Goal: Information Seeking & Learning: Learn about a topic

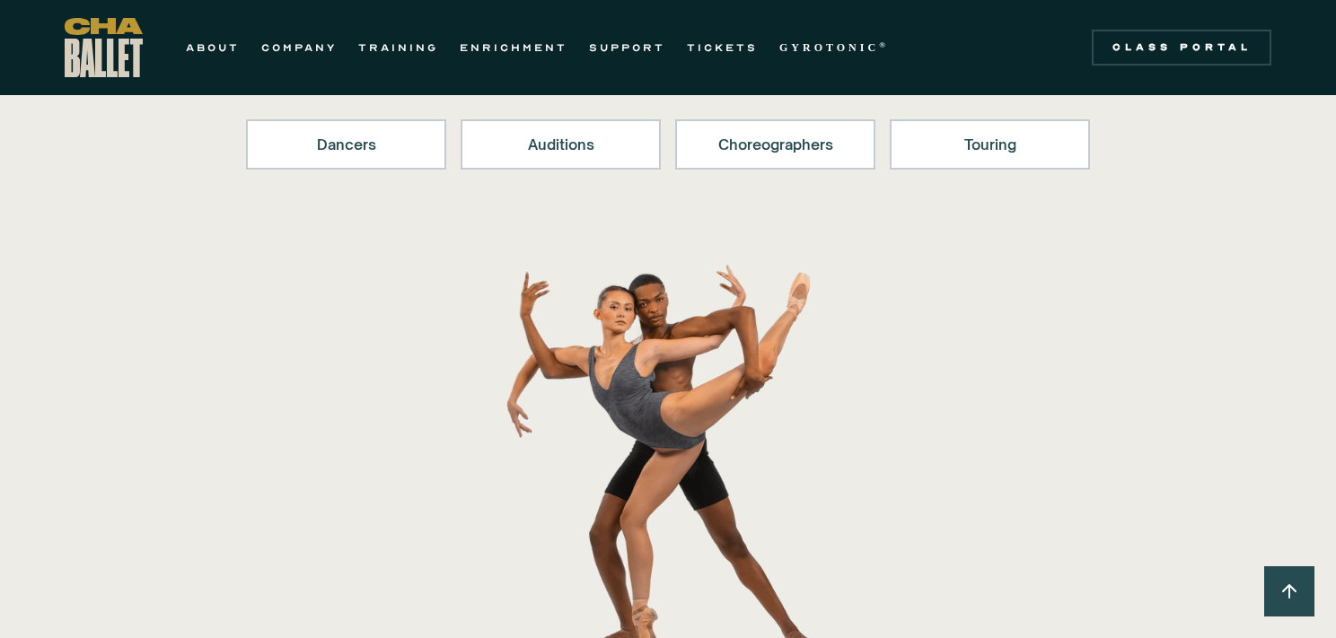
scroll to position [260, 0]
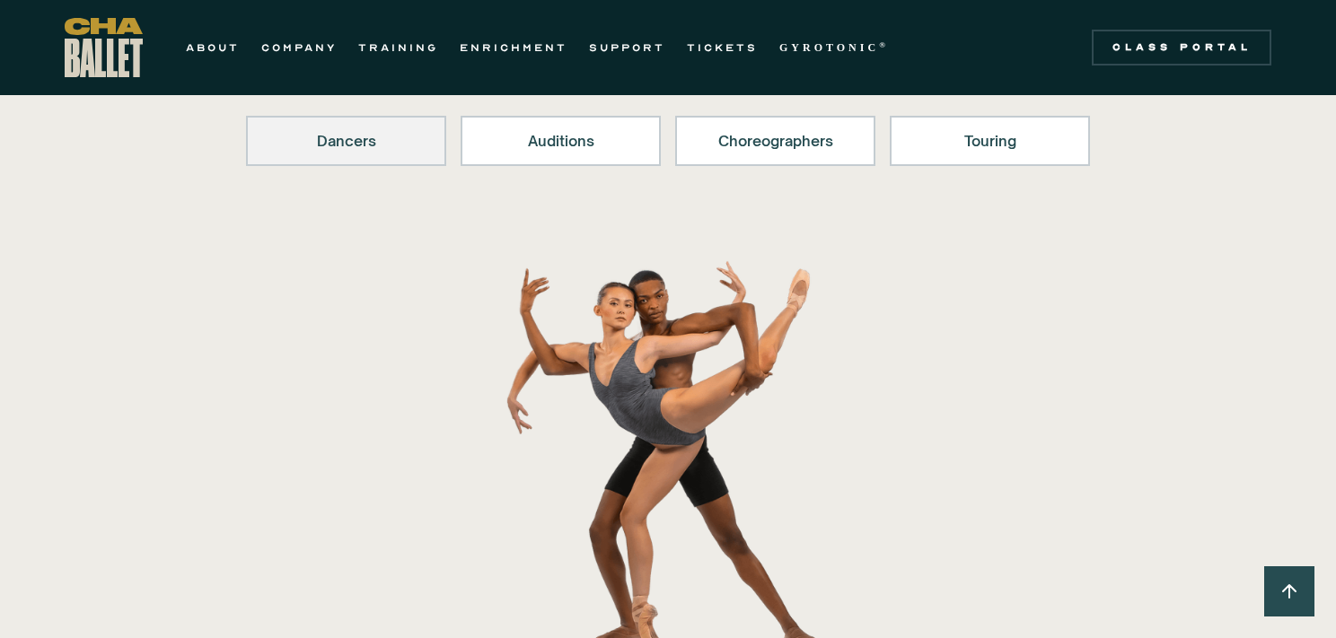
click at [327, 147] on div "Dancers" at bounding box center [346, 141] width 154 height 22
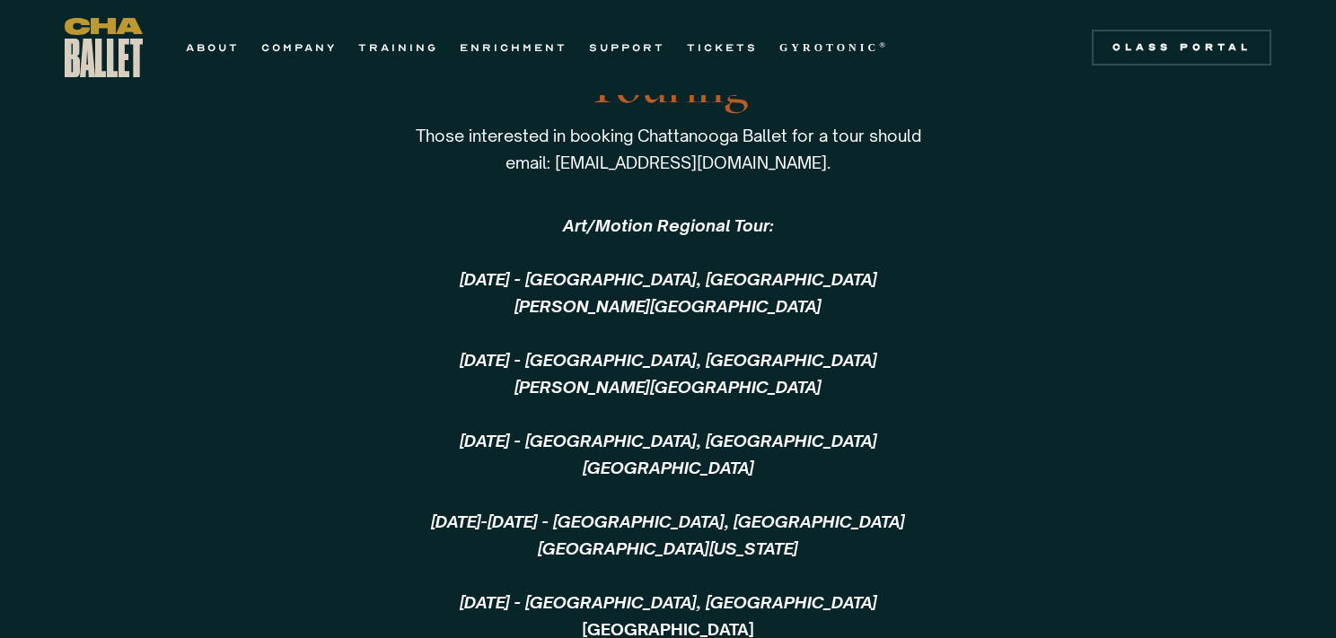
scroll to position [3852, 0]
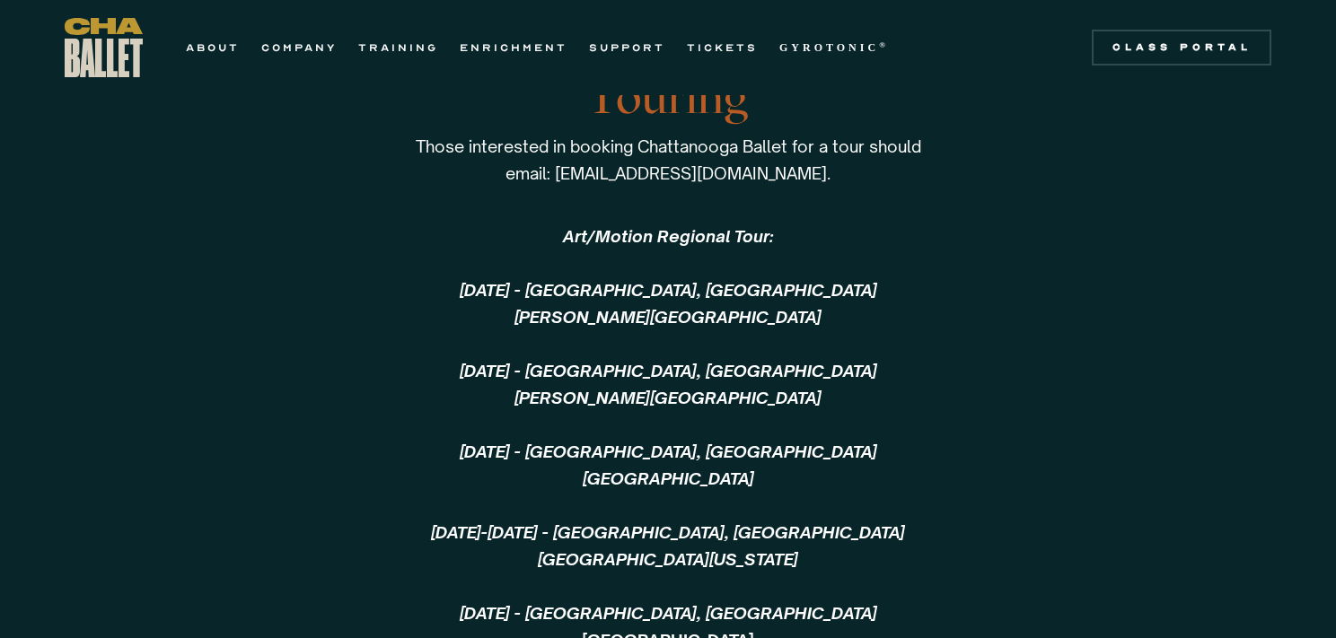
scroll to position [260, 0]
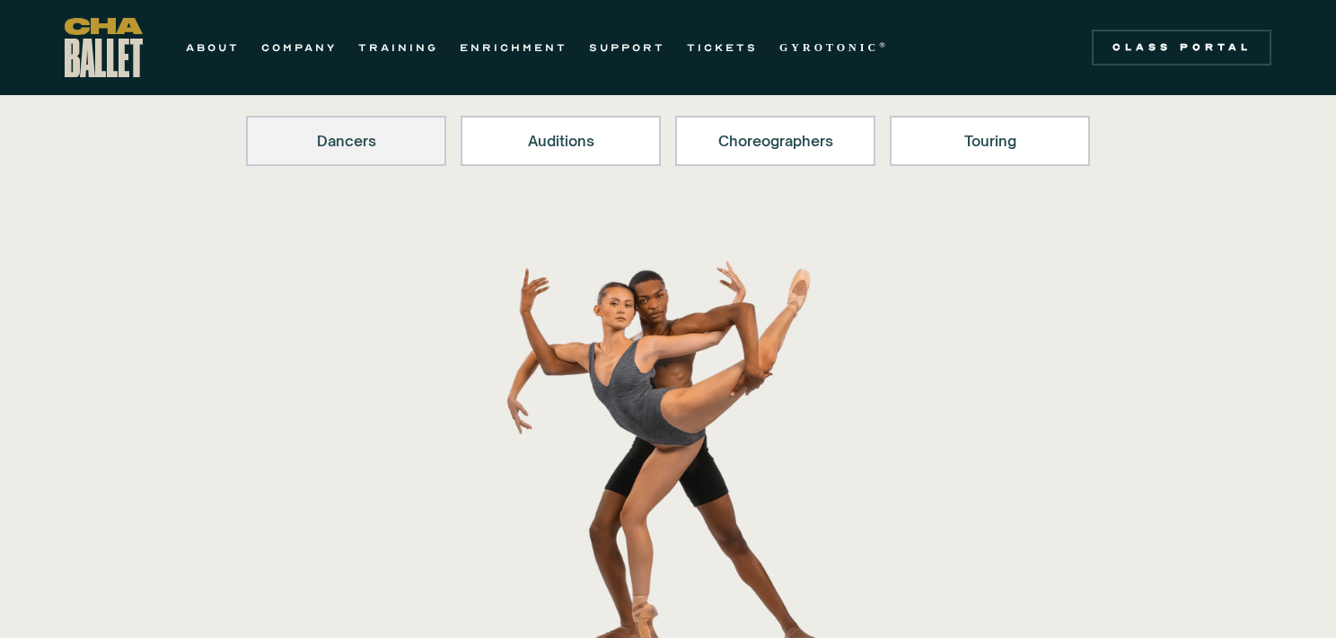
click at [351, 143] on div "Dancers" at bounding box center [346, 141] width 154 height 22
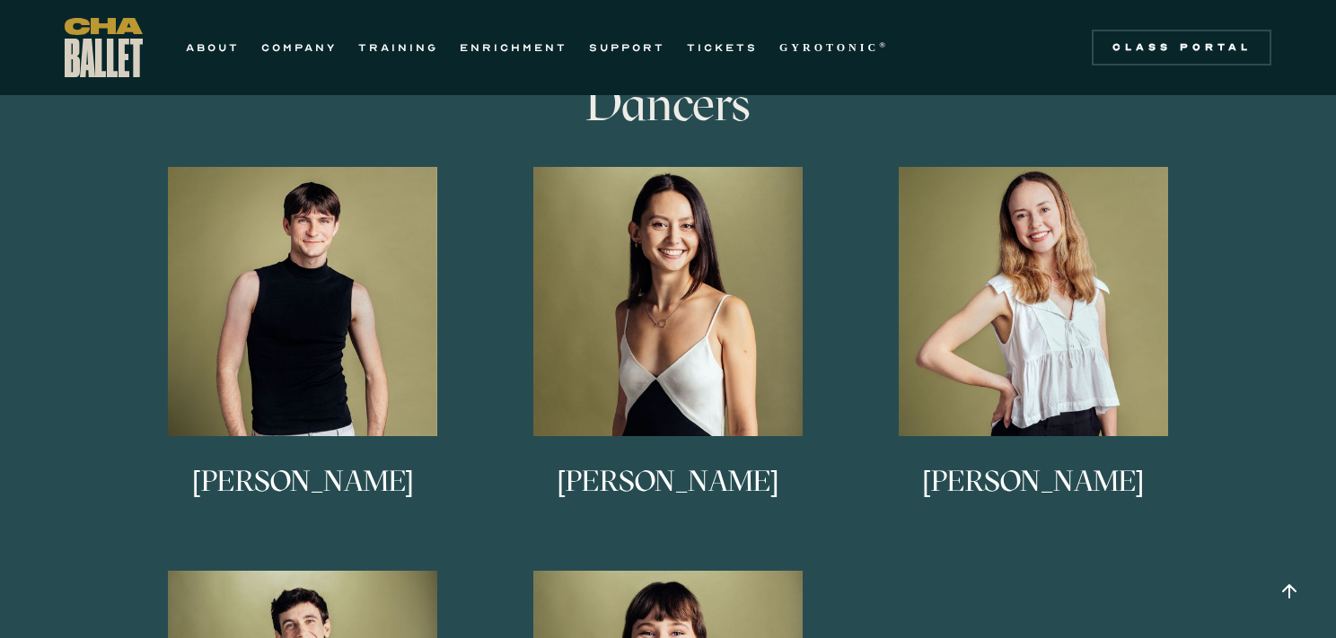
scroll to position [979, 0]
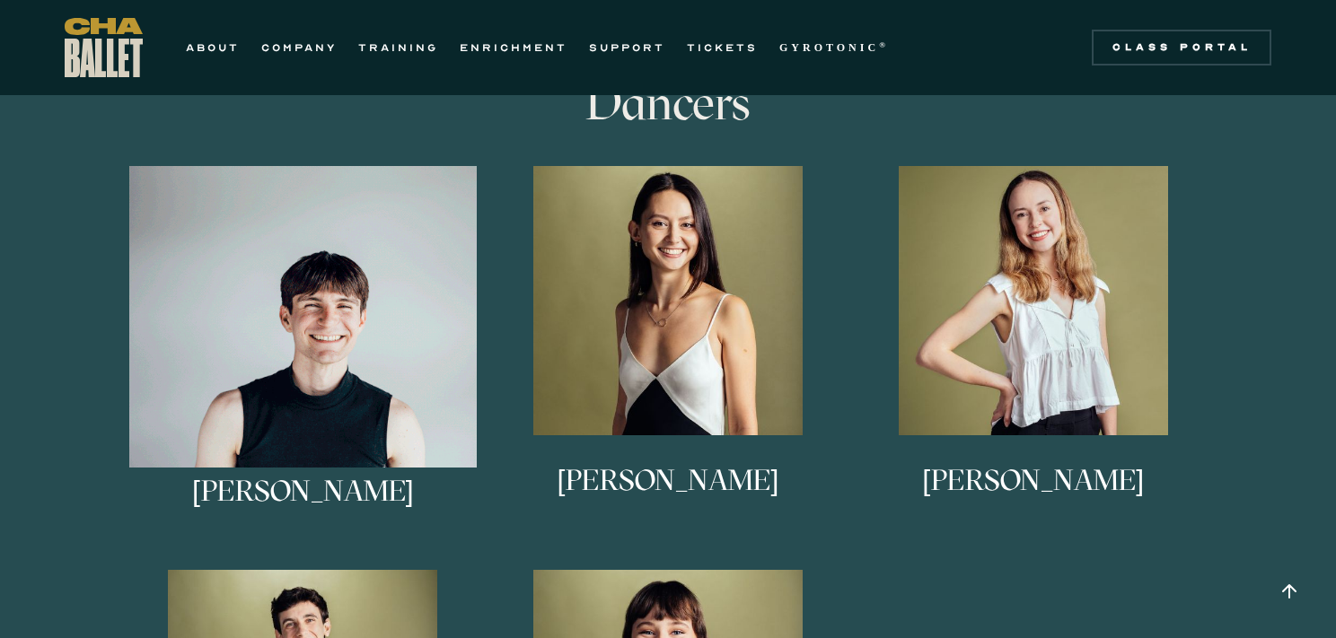
click at [268, 339] on img at bounding box center [302, 339] width 347 height 347
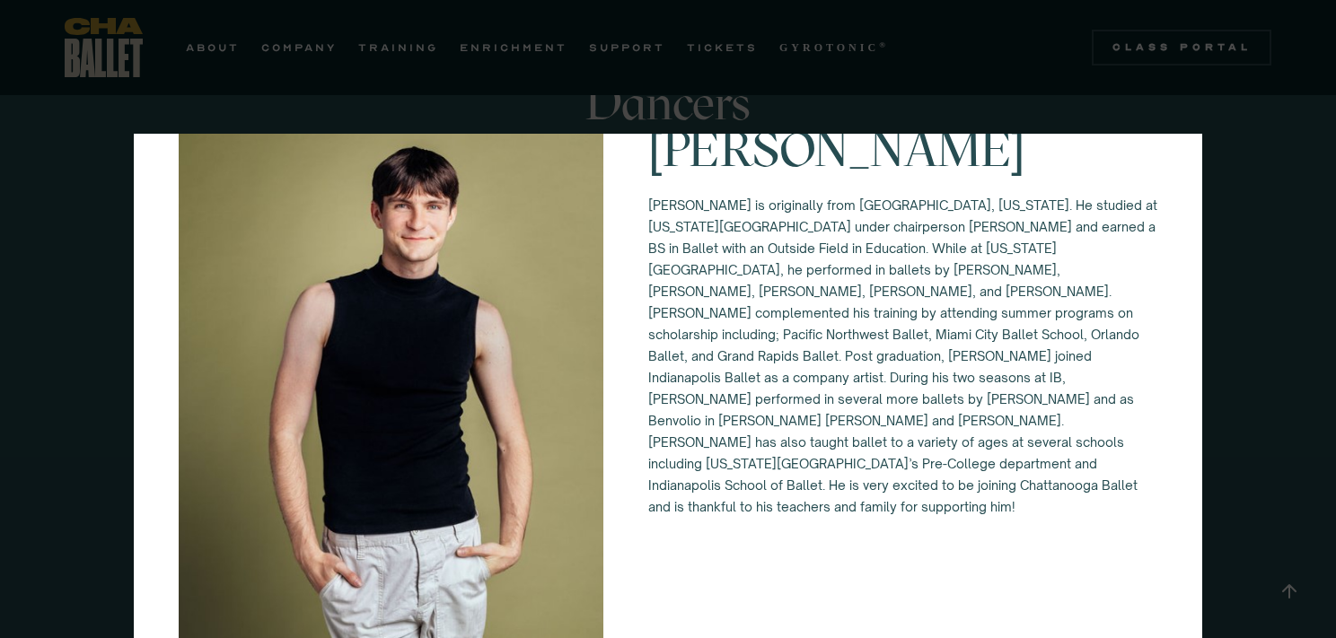
scroll to position [68, 0]
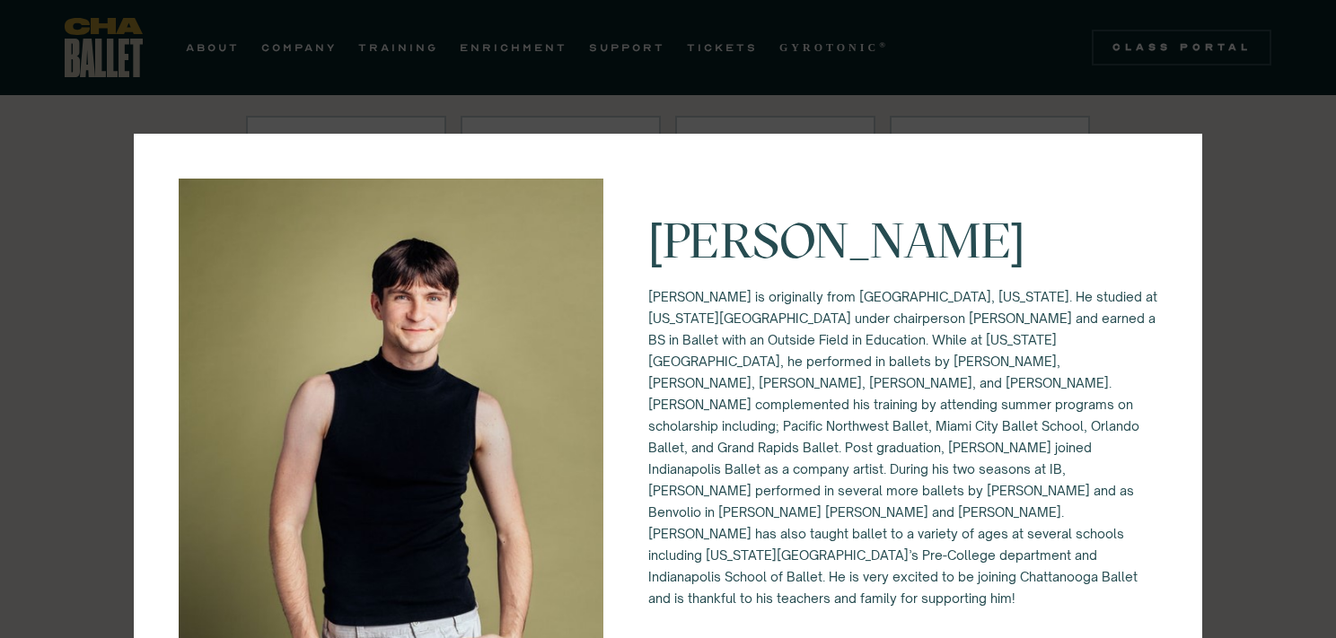
click at [1250, 233] on div "[PERSON_NAME] [PERSON_NAME] is originally from [GEOGRAPHIC_DATA], [US_STATE]. H…" at bounding box center [668, 319] width 1336 height 638
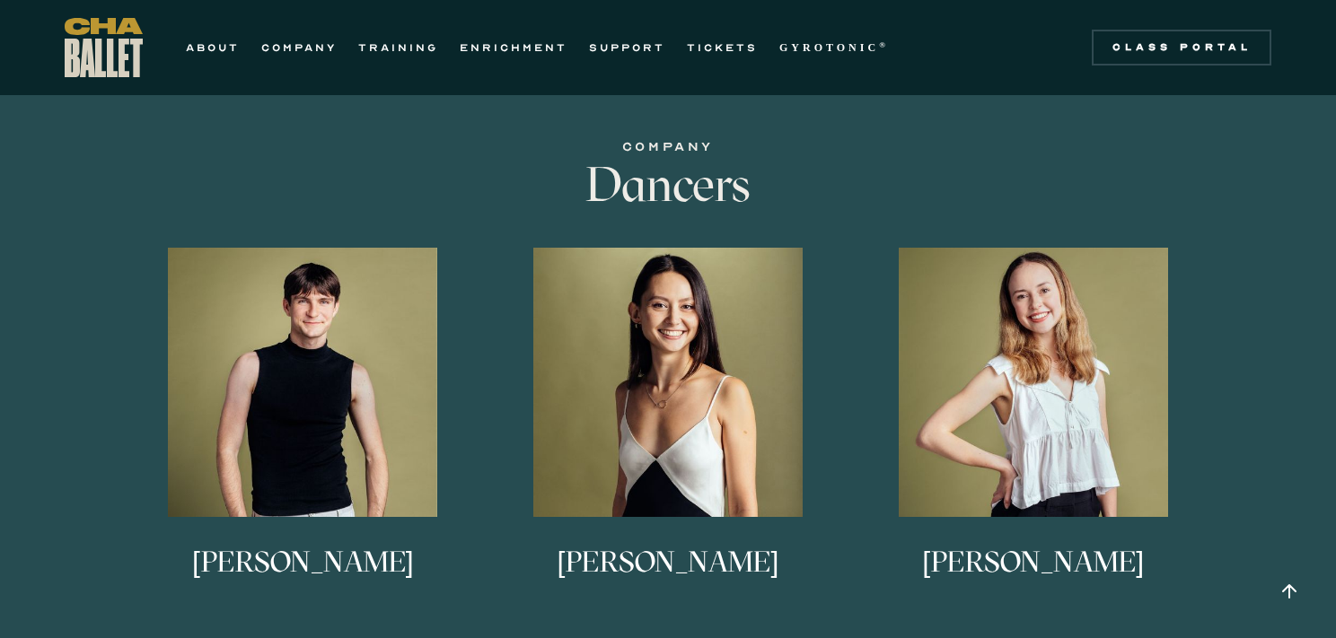
scroll to position [923, 0]
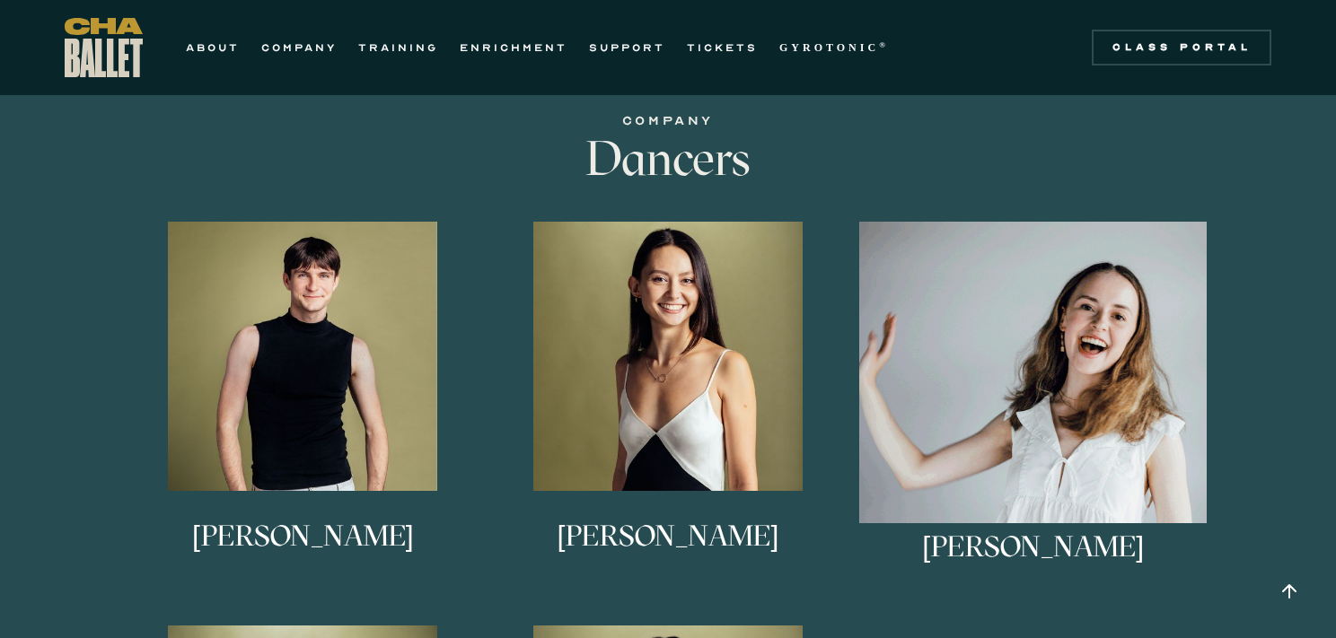
click at [1004, 444] on img at bounding box center [1032, 395] width 347 height 347
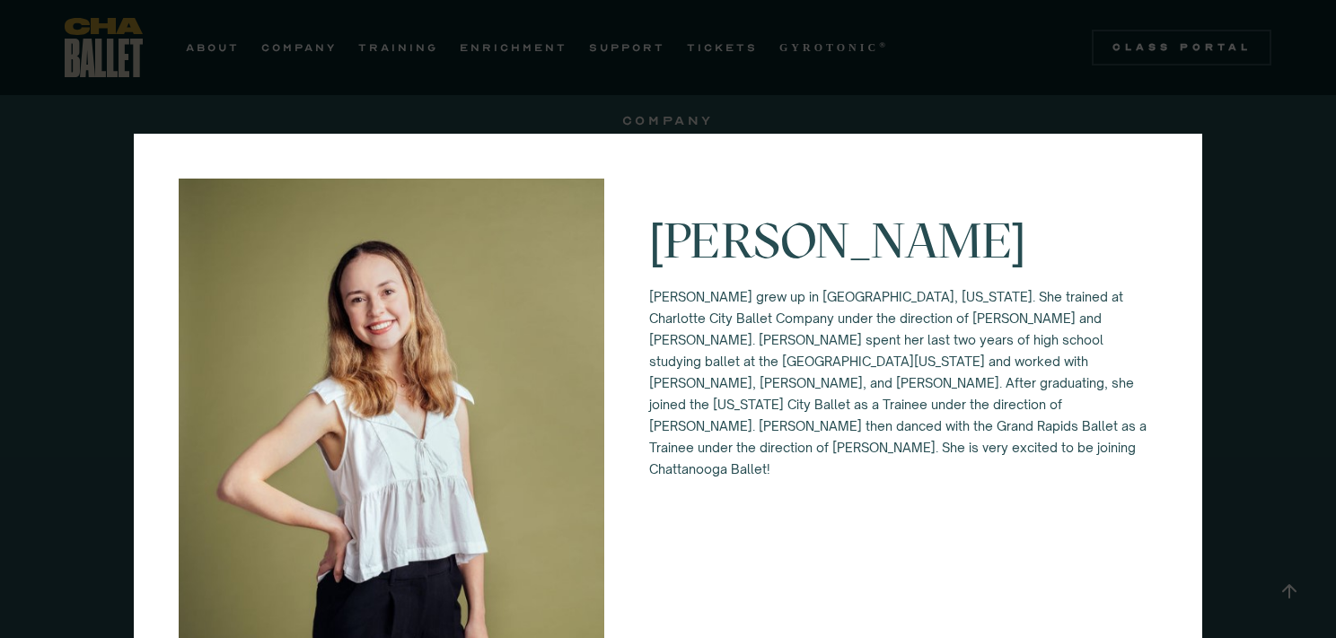
click at [1260, 160] on div "[PERSON_NAME] grew up in [GEOGRAPHIC_DATA], [US_STATE]. She trained at Charlott…" at bounding box center [668, 319] width 1336 height 638
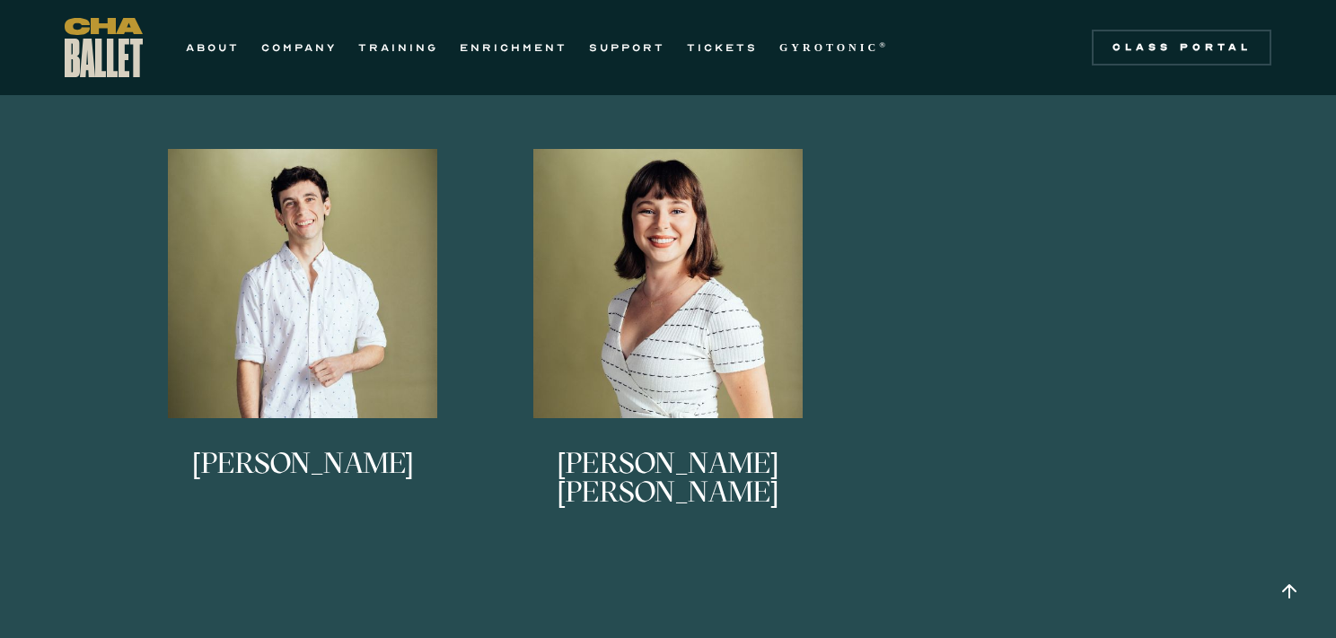
scroll to position [1401, 0]
